Goal: Find specific page/section: Find specific page/section

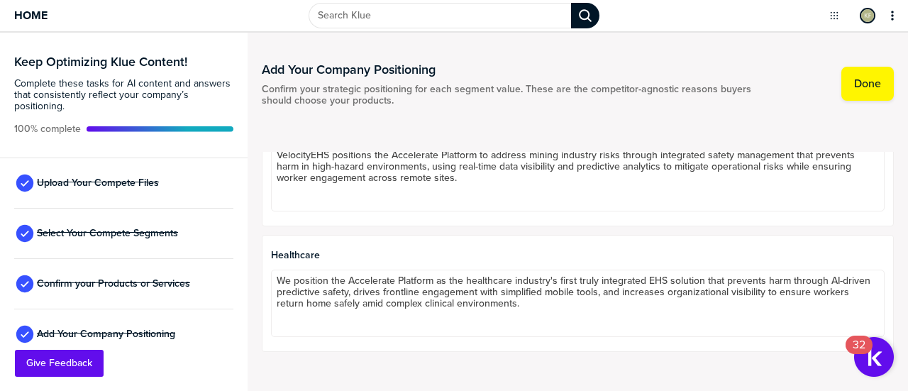
scroll to position [2081, 0]
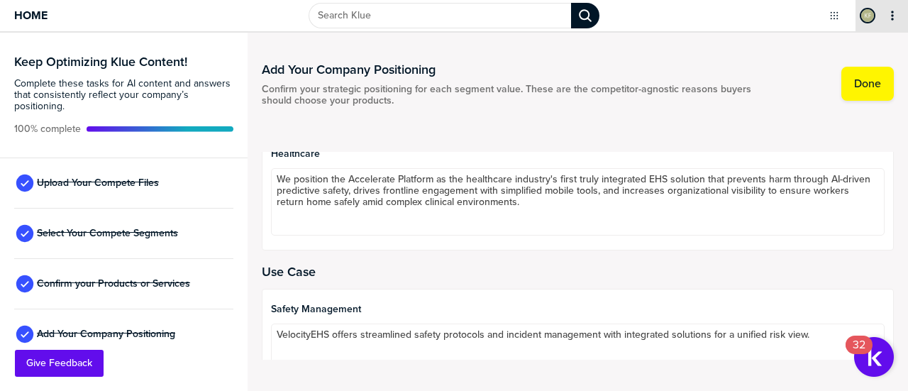
click at [894, 16] on icon "primary" at bounding box center [892, 15] width 11 height 11
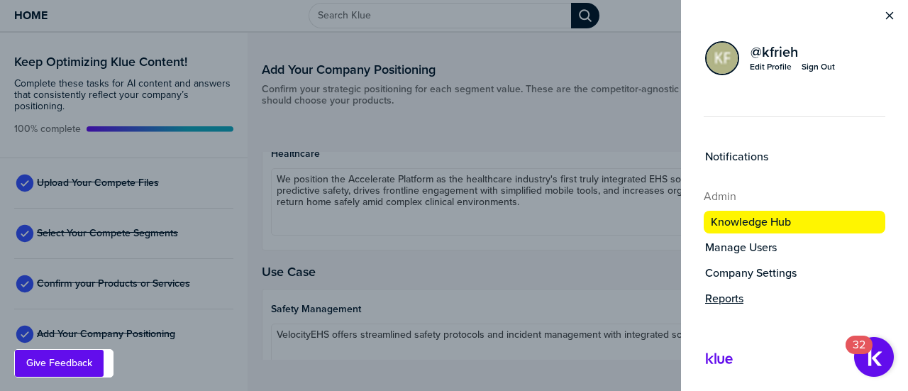
click at [728, 292] on label "Reports" at bounding box center [724, 299] width 38 height 14
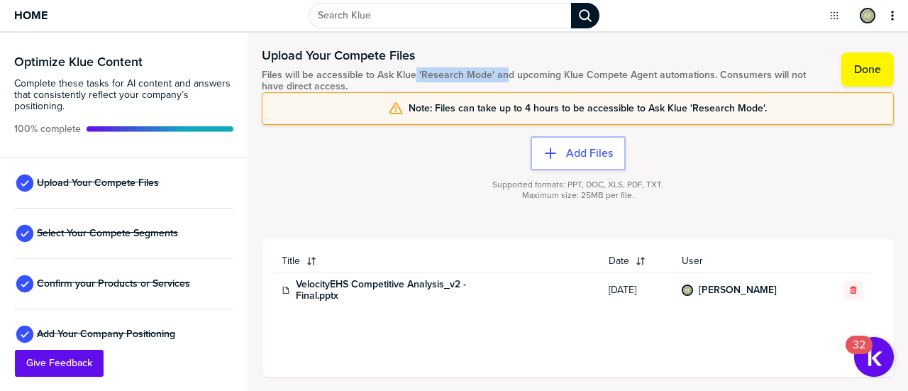
drag, startPoint x: 414, startPoint y: 75, endPoint x: 497, endPoint y: 87, distance: 83.3
click at [502, 81] on span "Files will be accessible to Ask Klue 'Research Mode' and upcoming Klue Compete …" at bounding box center [545, 81] width 566 height 23
